Goal: Information Seeking & Learning: Learn about a topic

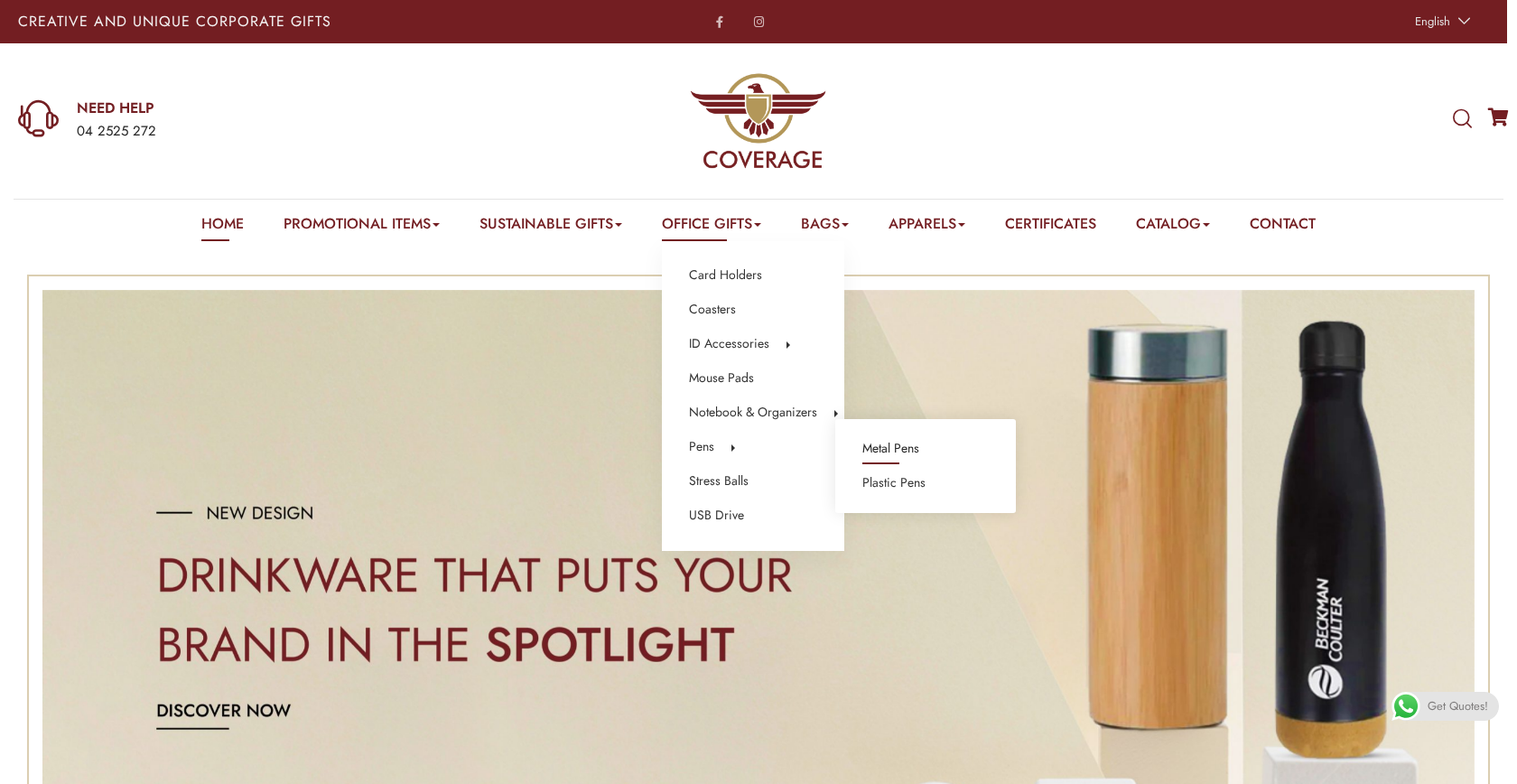
click at [870, 442] on link "Metal Pens" at bounding box center [890, 448] width 57 height 23
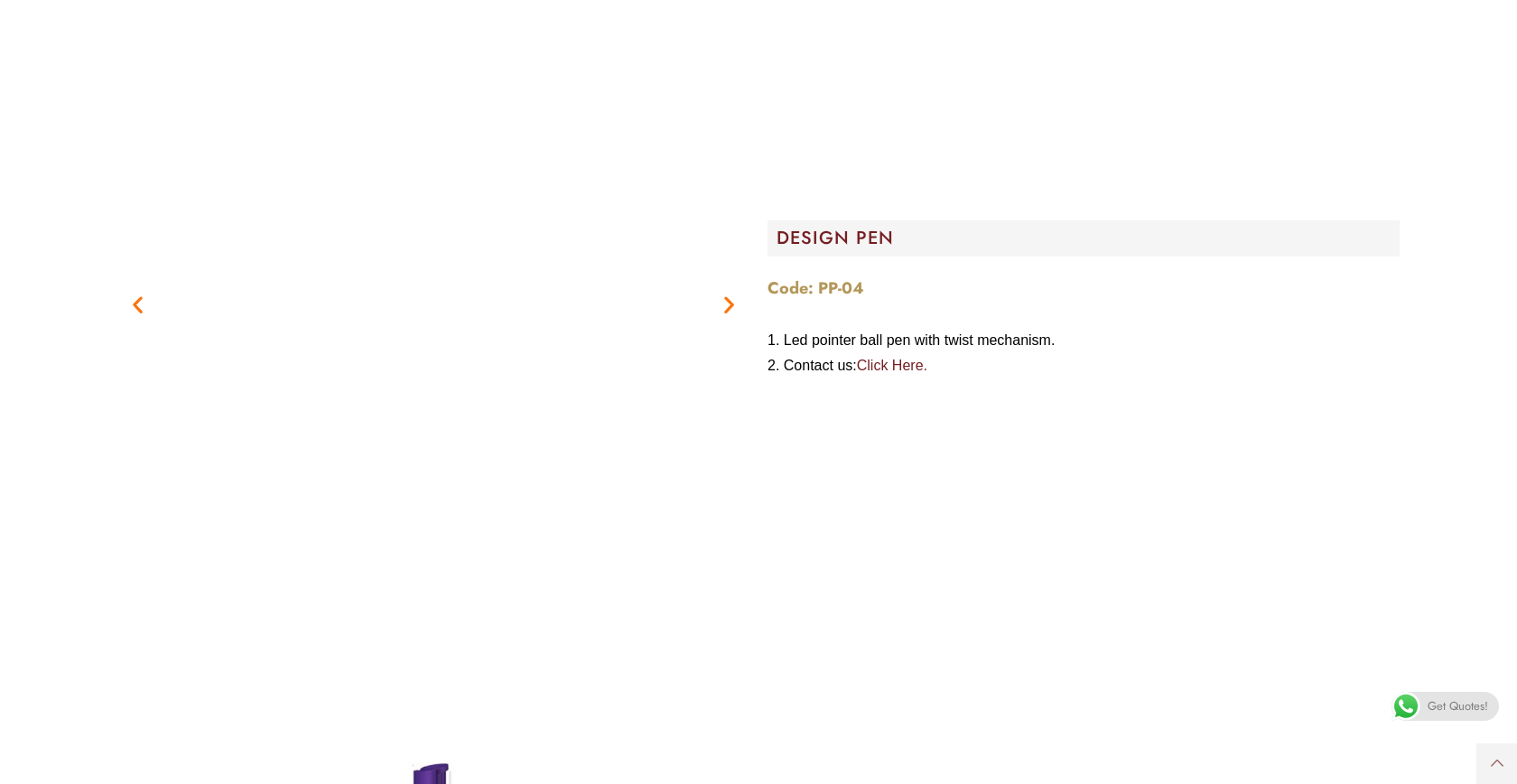
scroll to position [2506, 0]
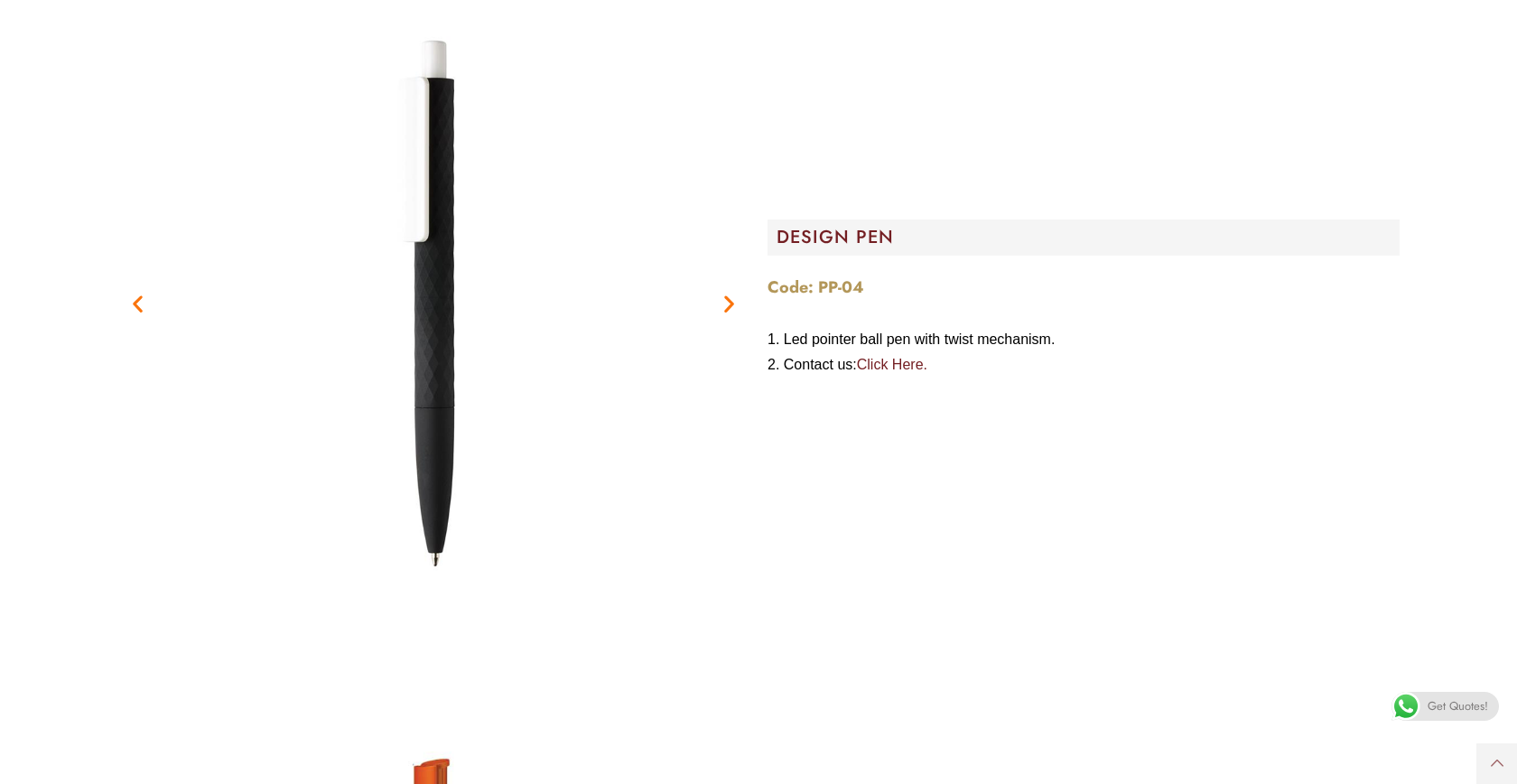
click at [722, 294] on icon "Next slide" at bounding box center [729, 304] width 22 height 22
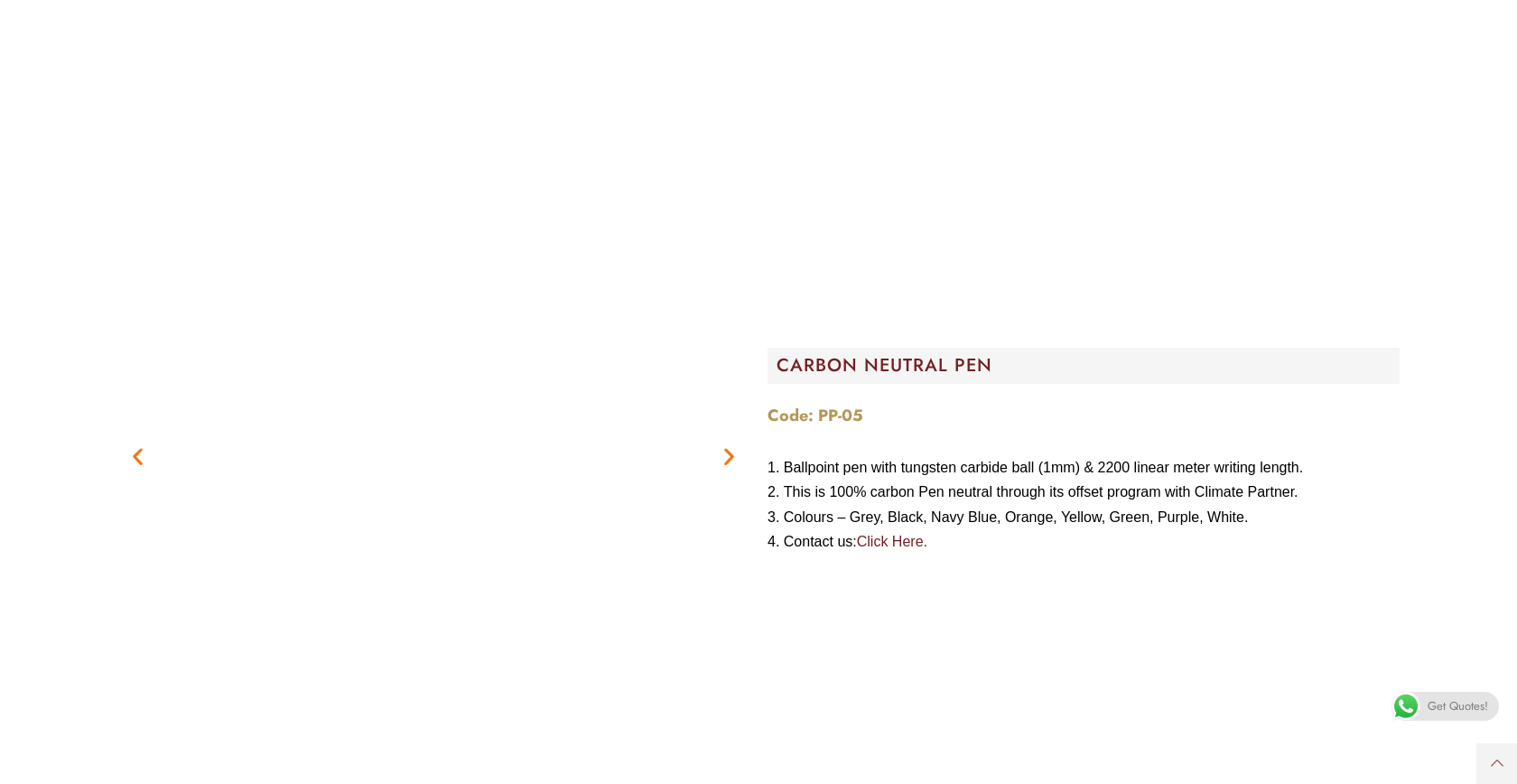
scroll to position [3008, 0]
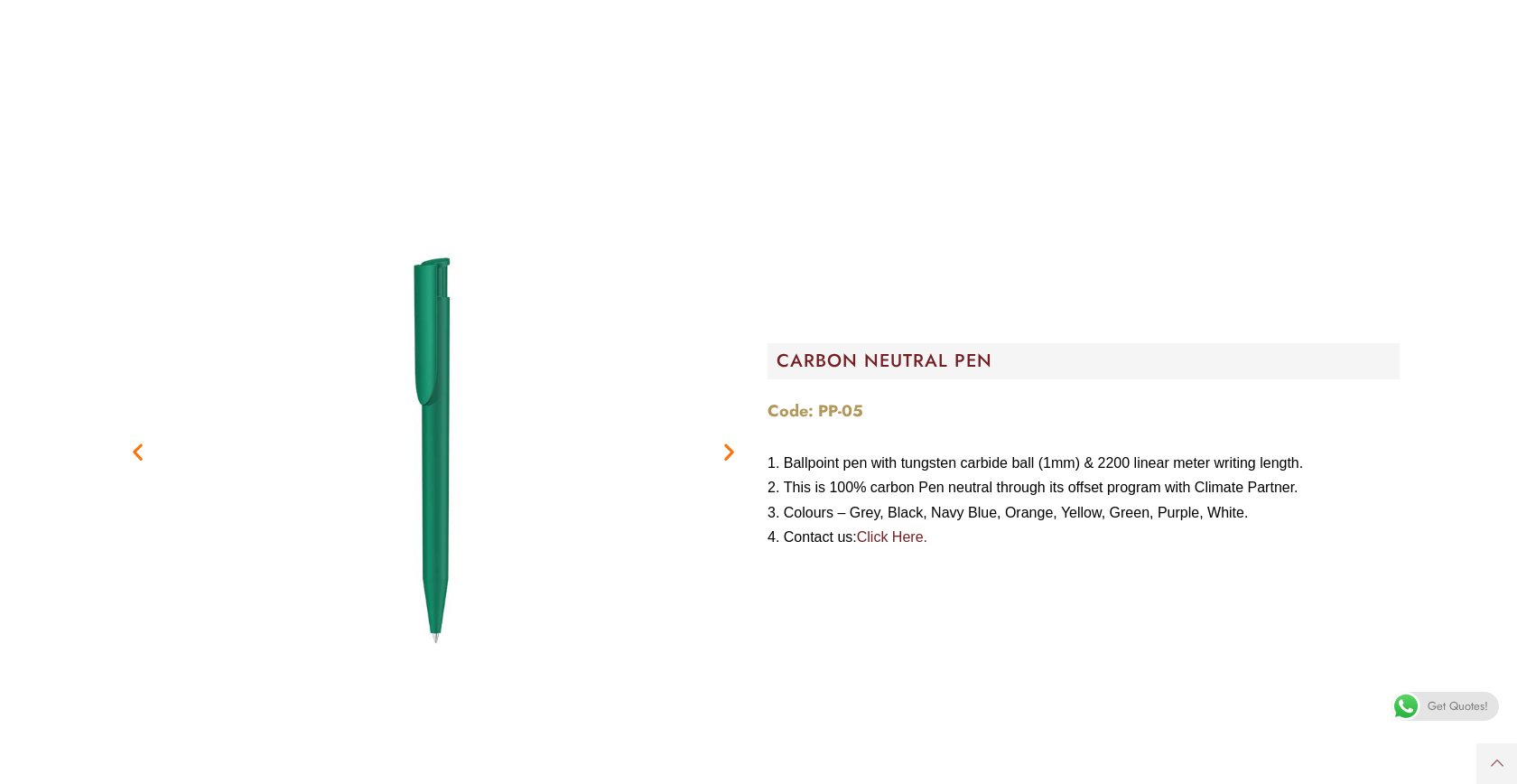
click at [727, 446] on icon "Next slide" at bounding box center [729, 452] width 22 height 22
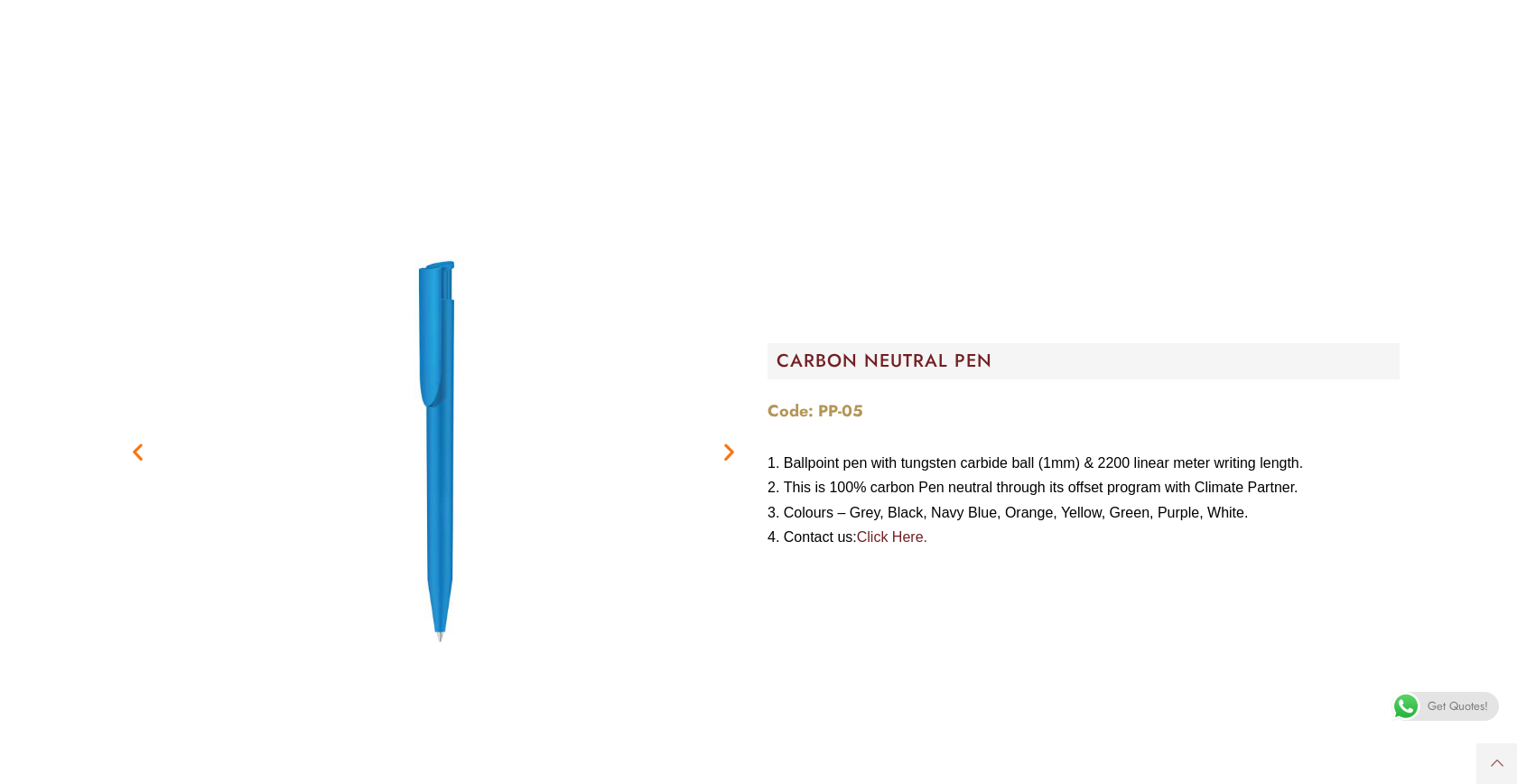
click at [728, 446] on icon "Next slide" at bounding box center [729, 452] width 22 height 22
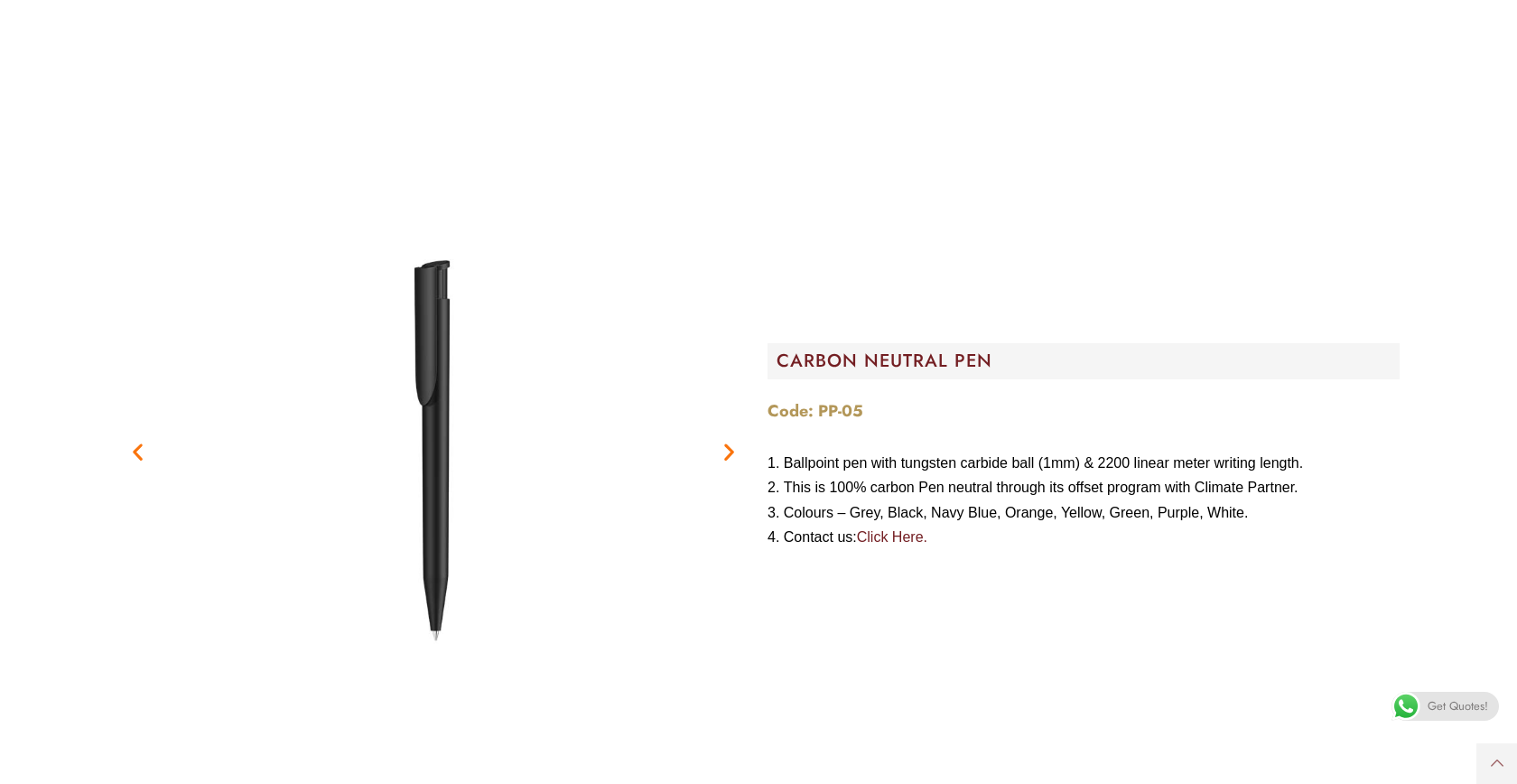
click at [728, 446] on icon "Next slide" at bounding box center [729, 452] width 22 height 22
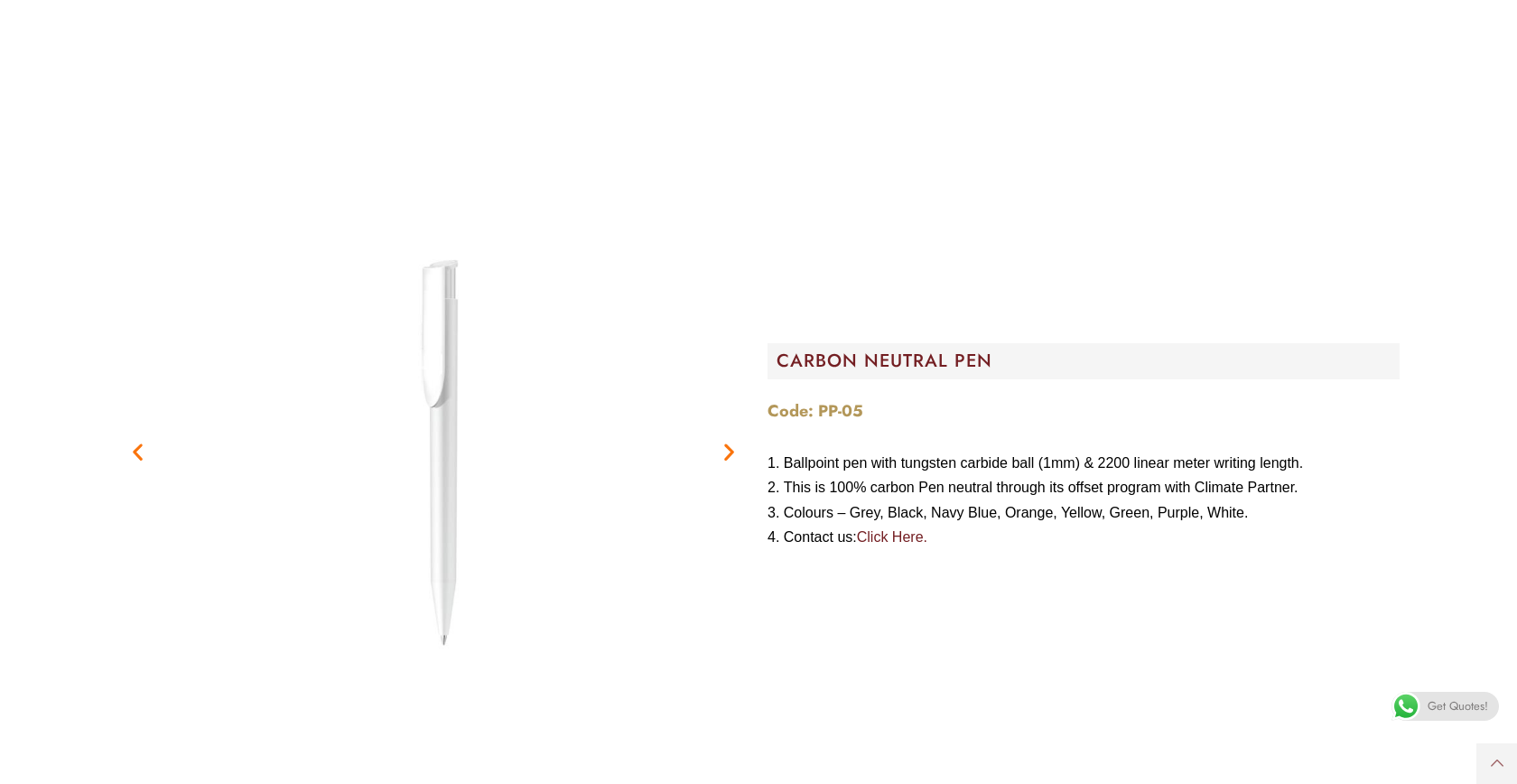
click at [729, 454] on icon "Next slide" at bounding box center [729, 452] width 22 height 22
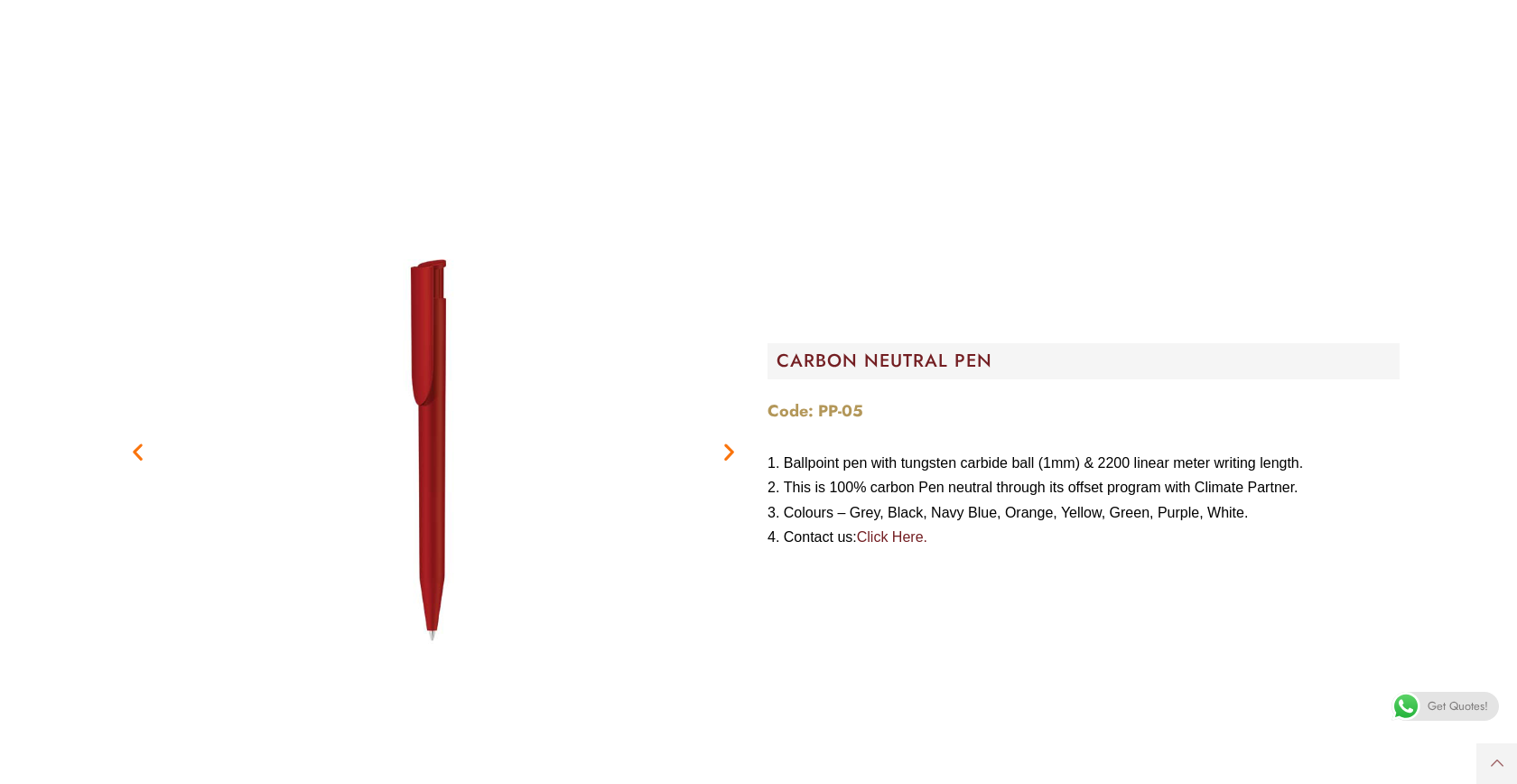
click at [728, 451] on icon "Next slide" at bounding box center [729, 452] width 22 height 22
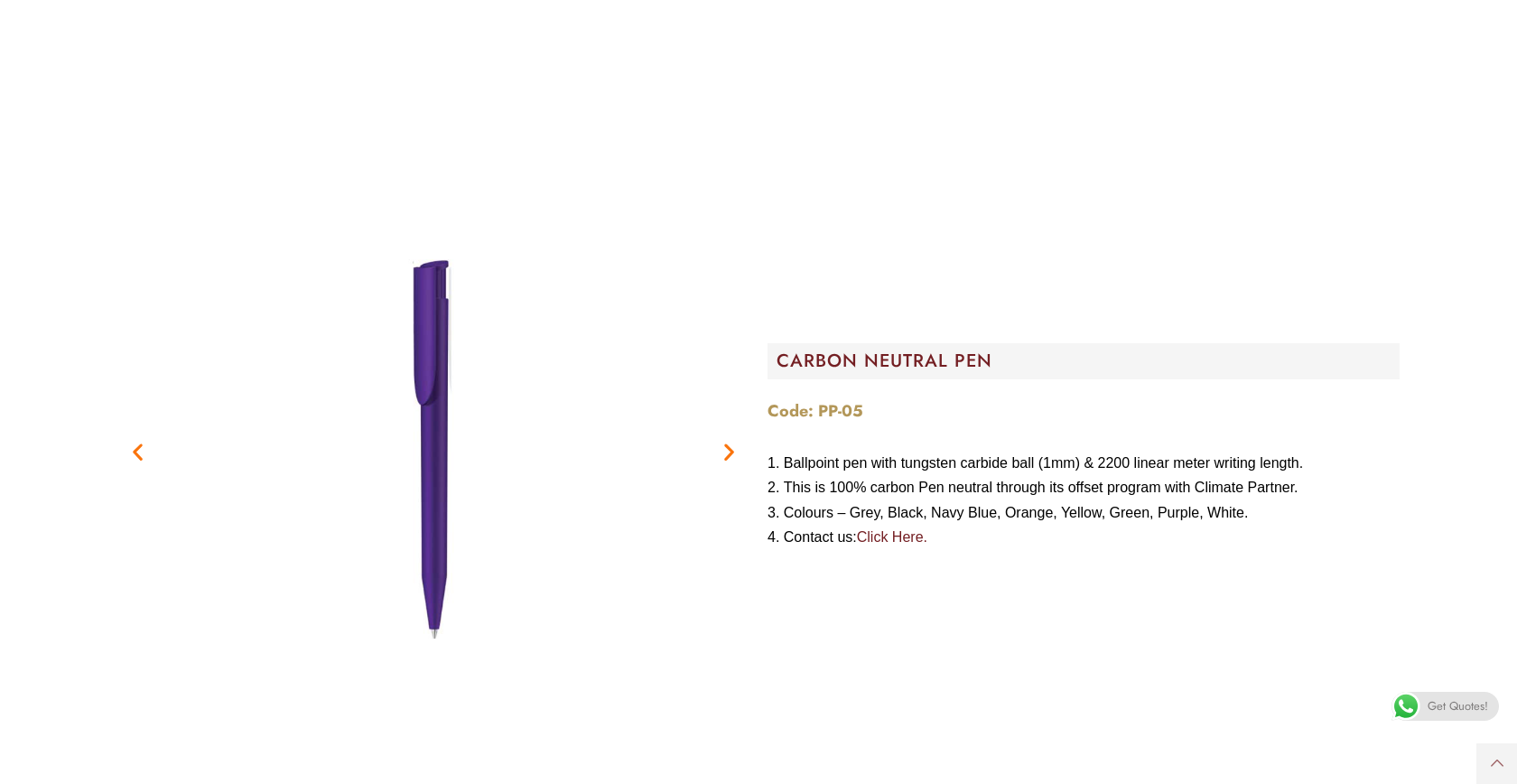
scroll to position [2974, 0]
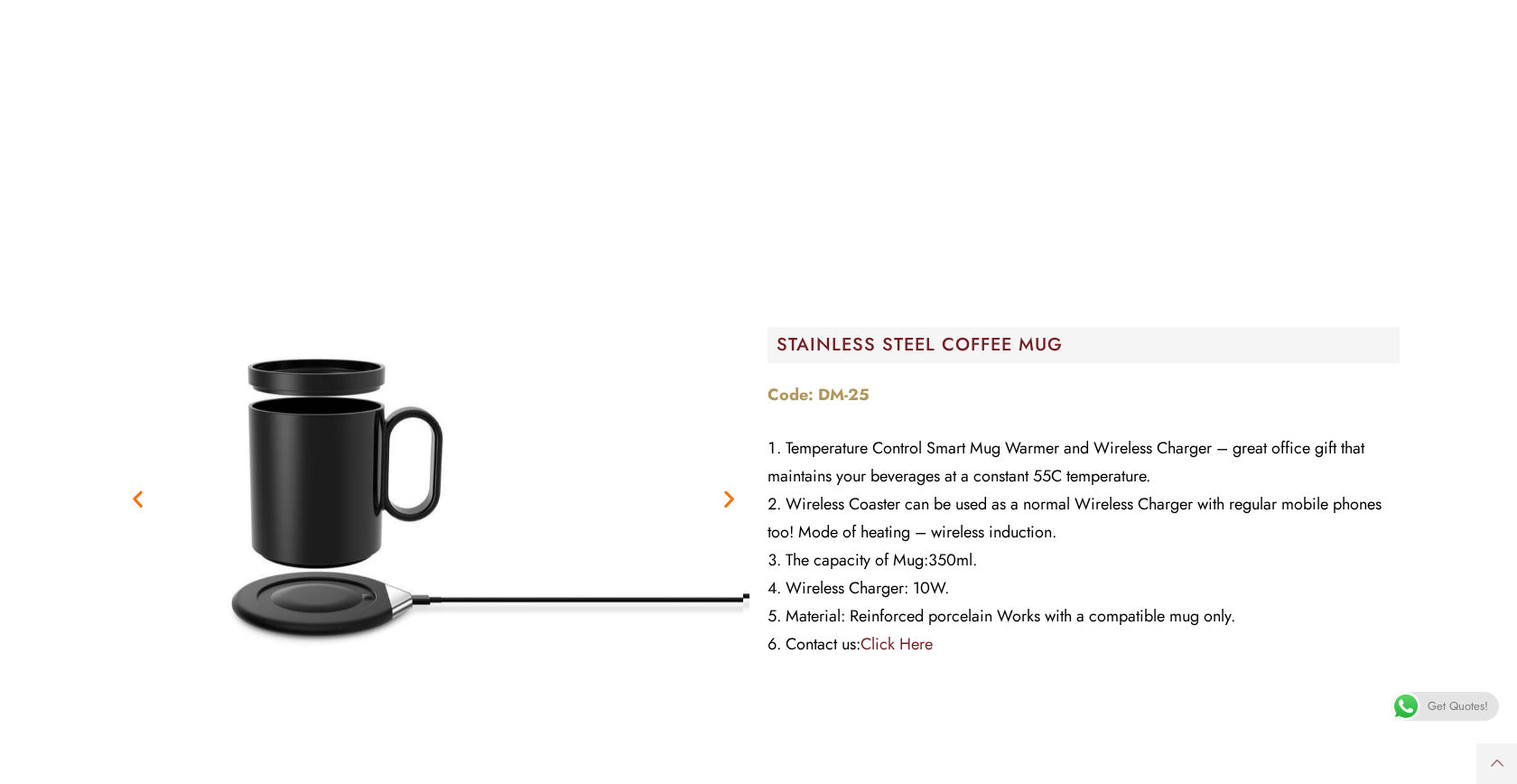
scroll to position [14702, 0]
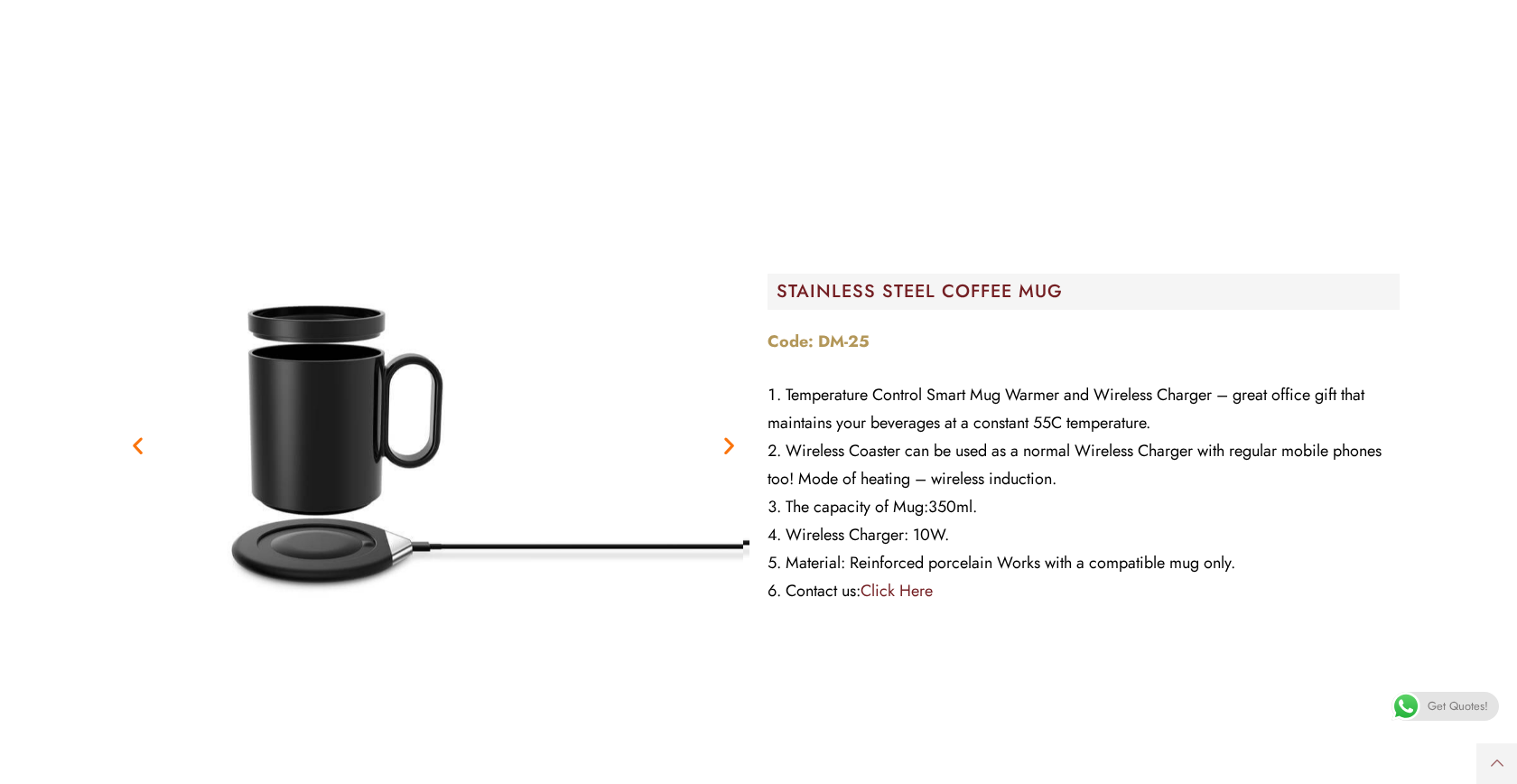
click at [729, 433] on icon "Next slide" at bounding box center [729, 445] width 22 height 22
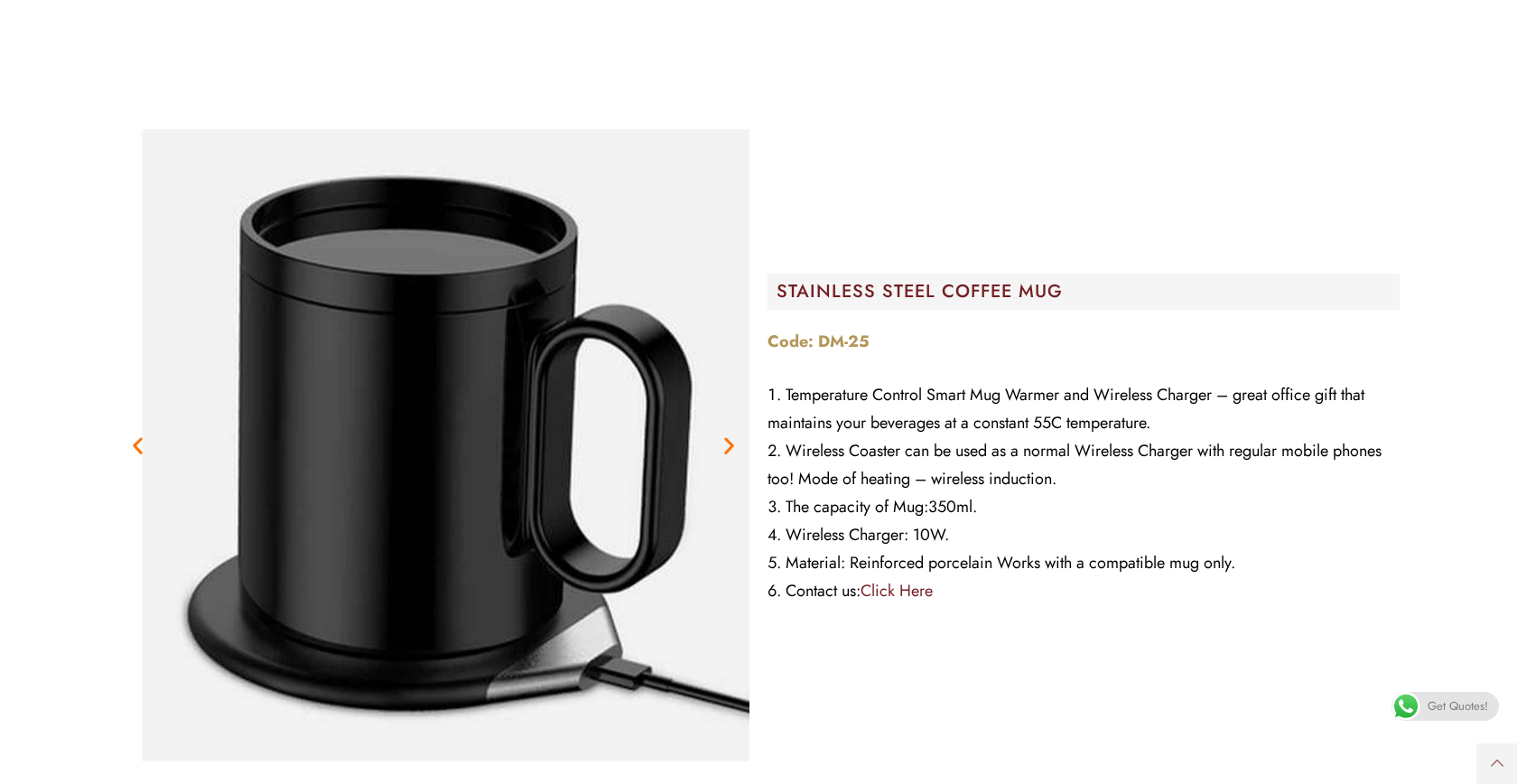
click at [729, 433] on icon "Next slide" at bounding box center [729, 445] width 22 height 22
